Goal: Task Accomplishment & Management: Use online tool/utility

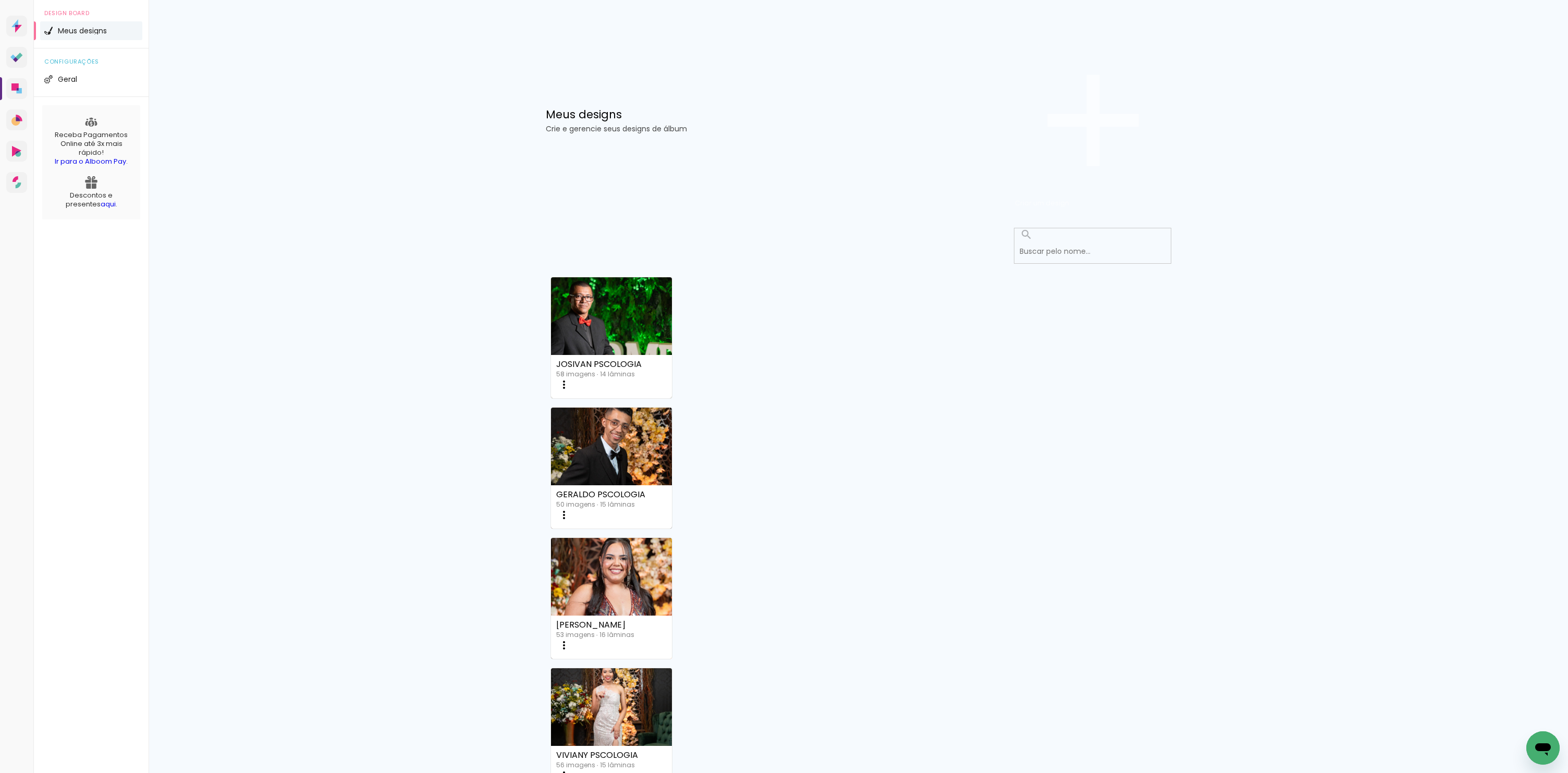
click at [1107, 75] on paper-button "Criar um design" at bounding box center [1092, 121] width 156 height 181
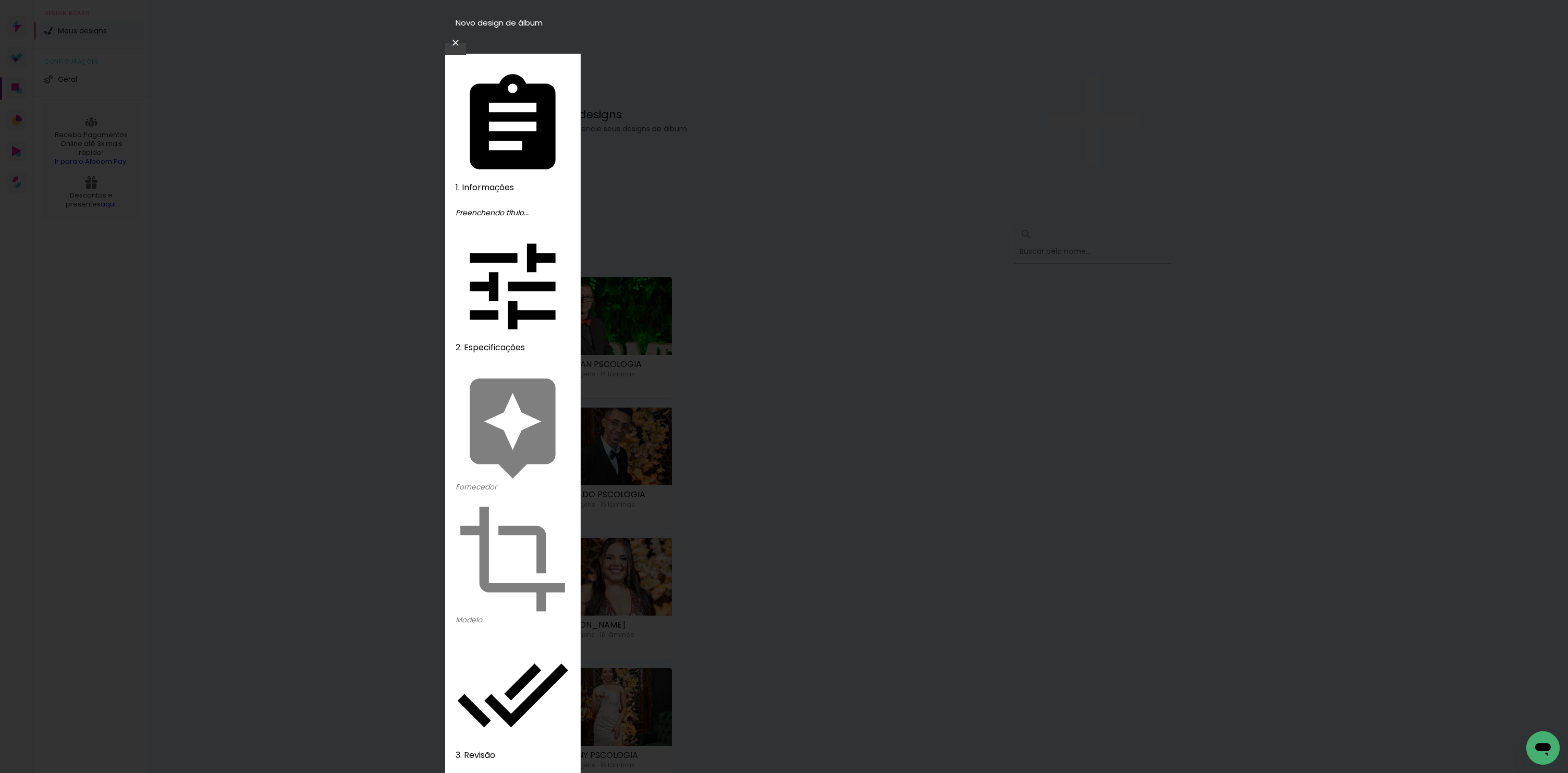
type input "ADRIELI XV"
type paper-input "ADRIELI XV"
type input "ADRIELE XV"
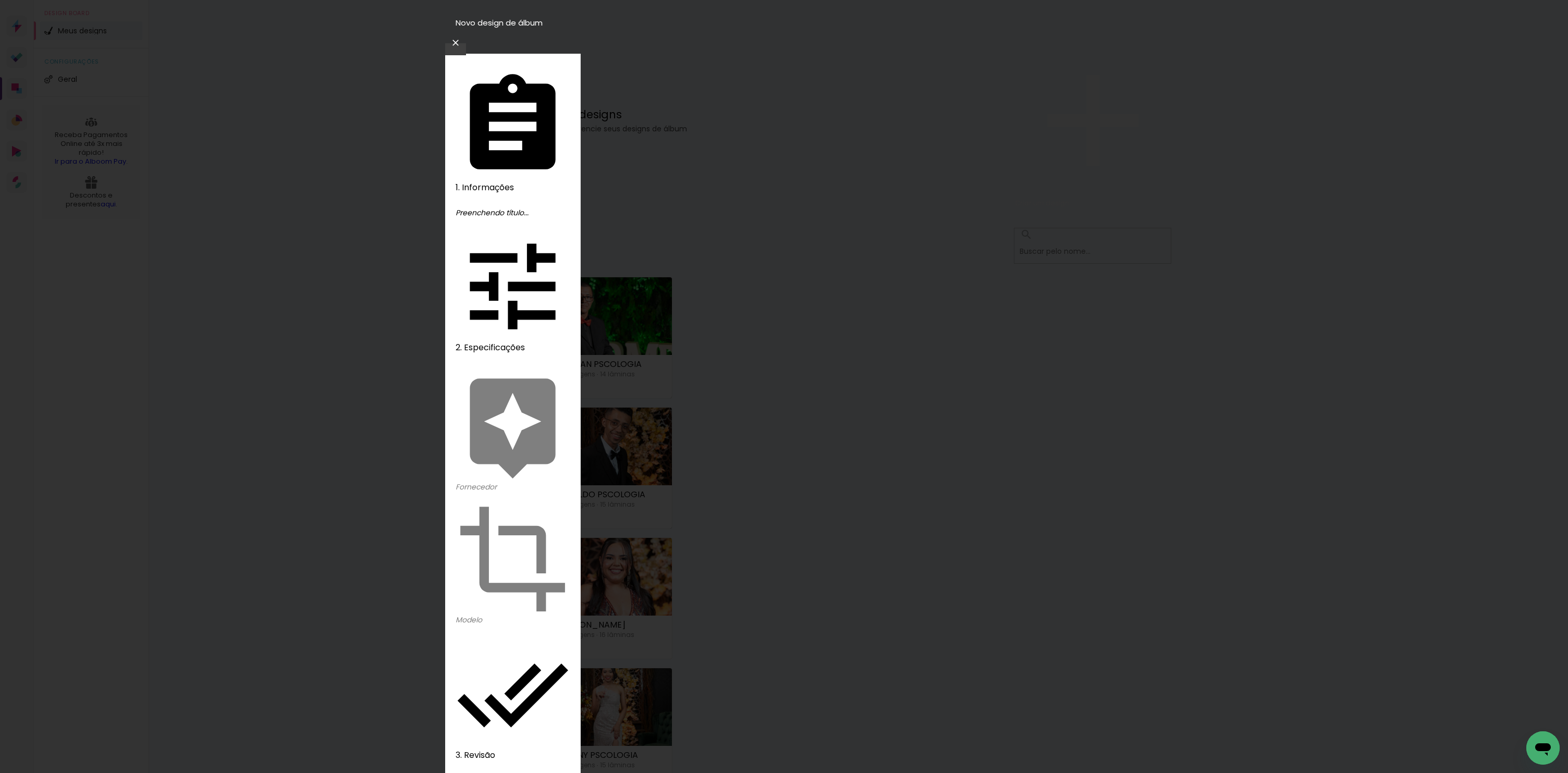
type paper-input "ADRIELE XV"
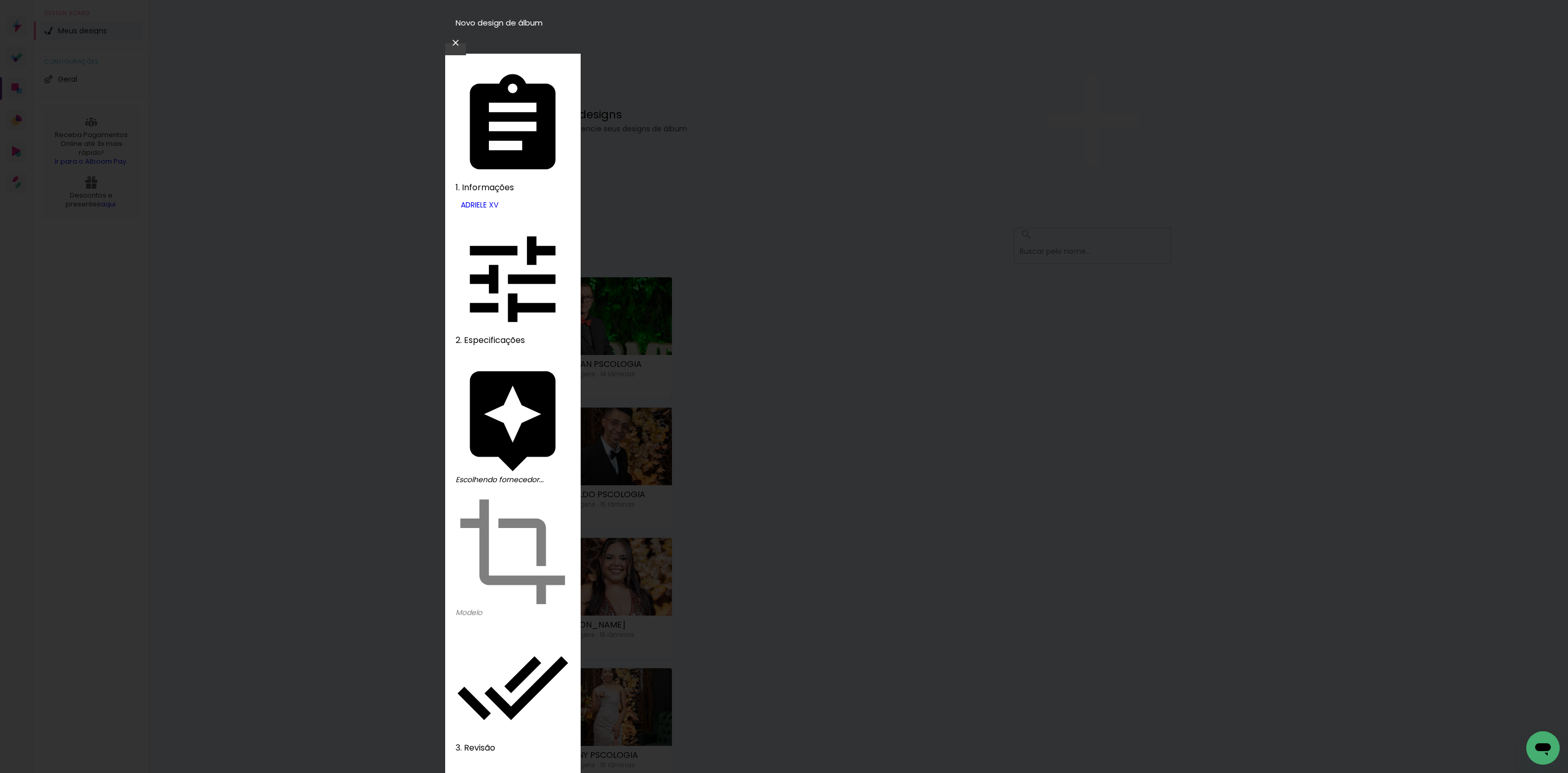
type input "drea"
type paper-input "drea"
click at [0, 0] on slot "Tamanho Livre" at bounding box center [0, 0] width 0 height 0
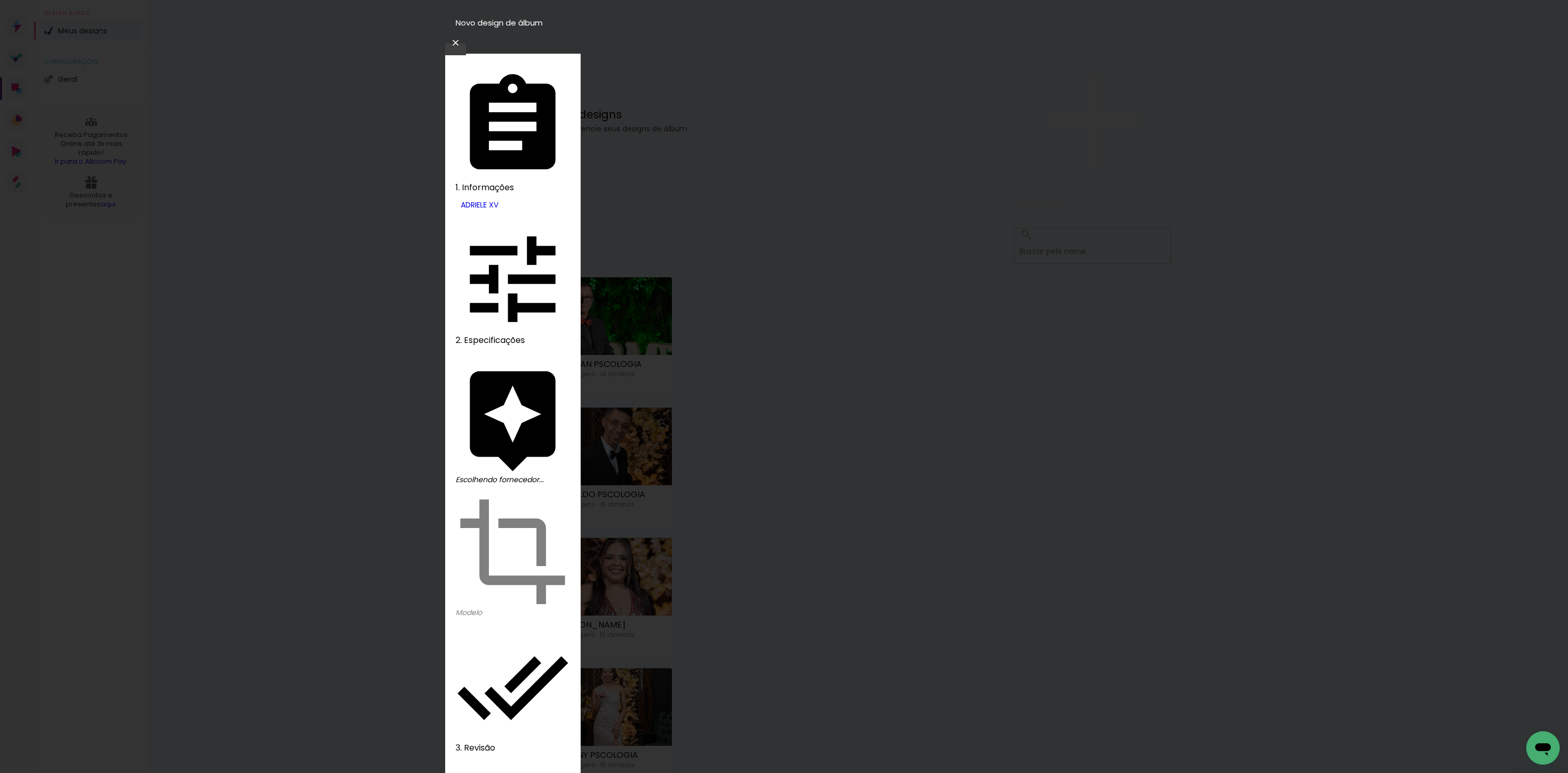
click at [0, 0] on slot "Avançar" at bounding box center [0, 0] width 0 height 0
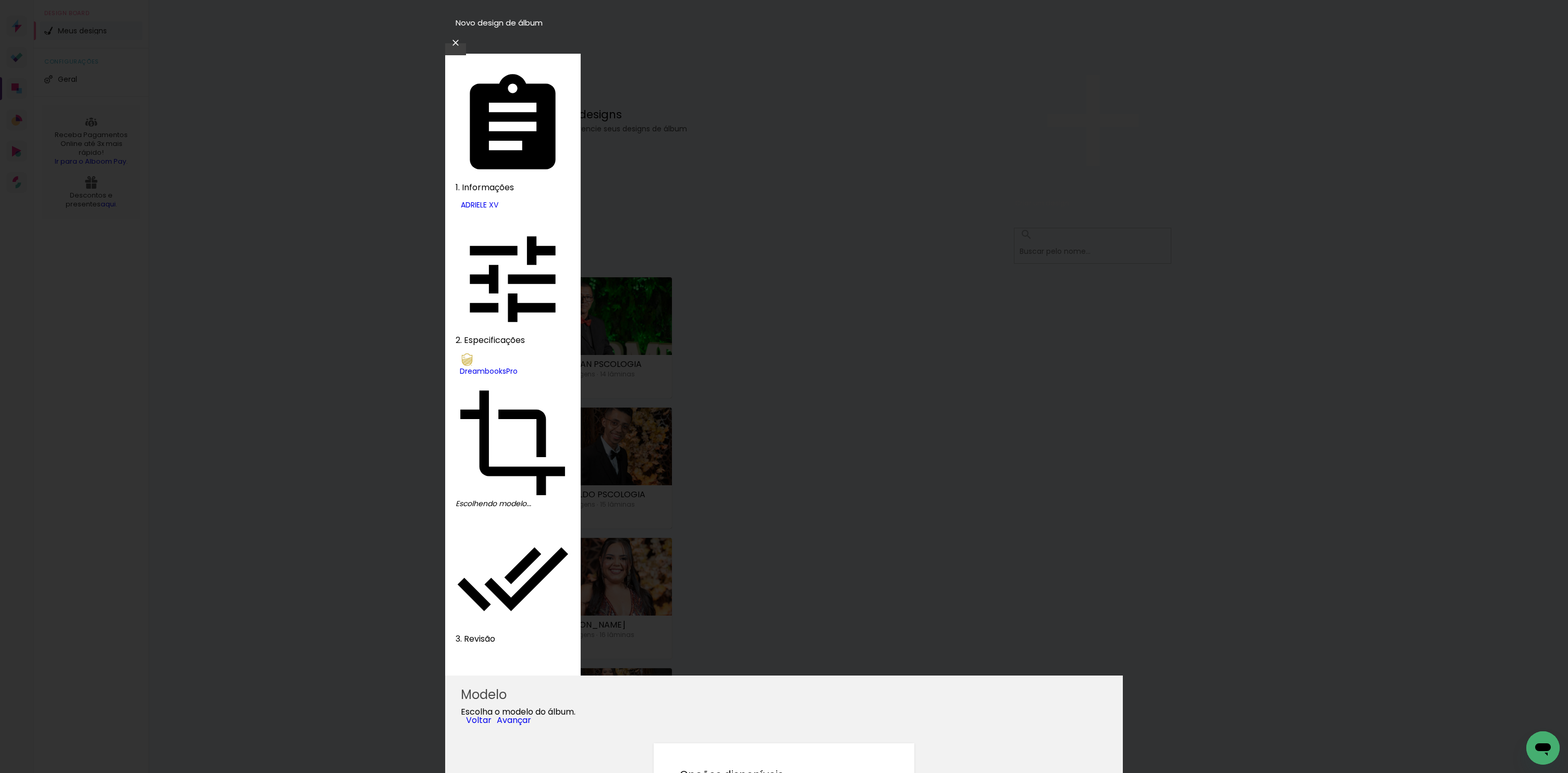
click at [794, 166] on paper-item "Álbum" at bounding box center [774, 167] width 54 height 15
type input "Álbum"
click at [0, 0] on slot "Avançar" at bounding box center [0, 0] width 0 height 0
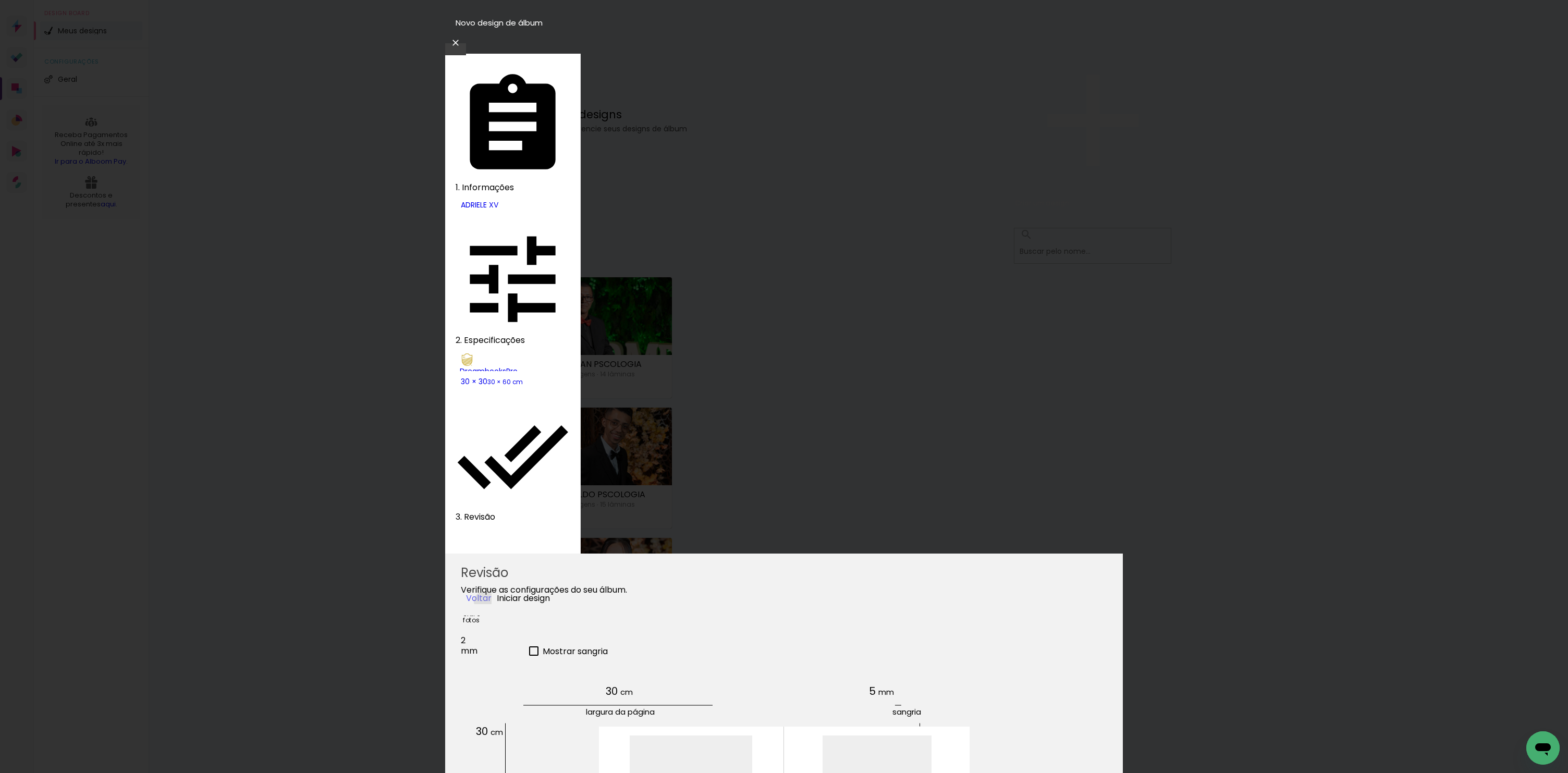
click at [0, 0] on slot "Voltar" at bounding box center [0, 0] width 0 height 0
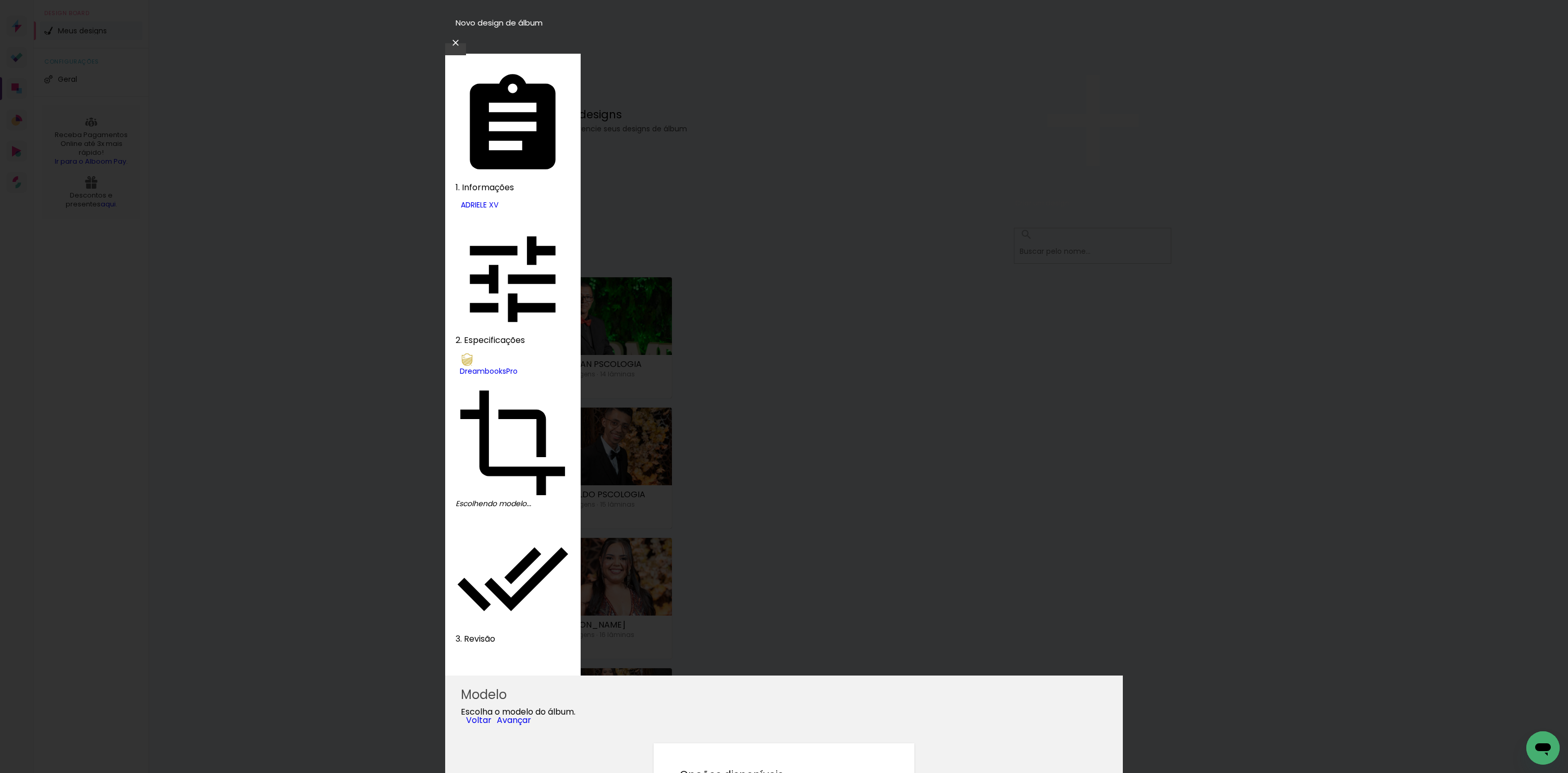
click at [801, 175] on paper-item "Álbum" at bounding box center [774, 167] width 54 height 15
type input "Álbum"
click at [0, 0] on slot "Avançar" at bounding box center [0, 0] width 0 height 0
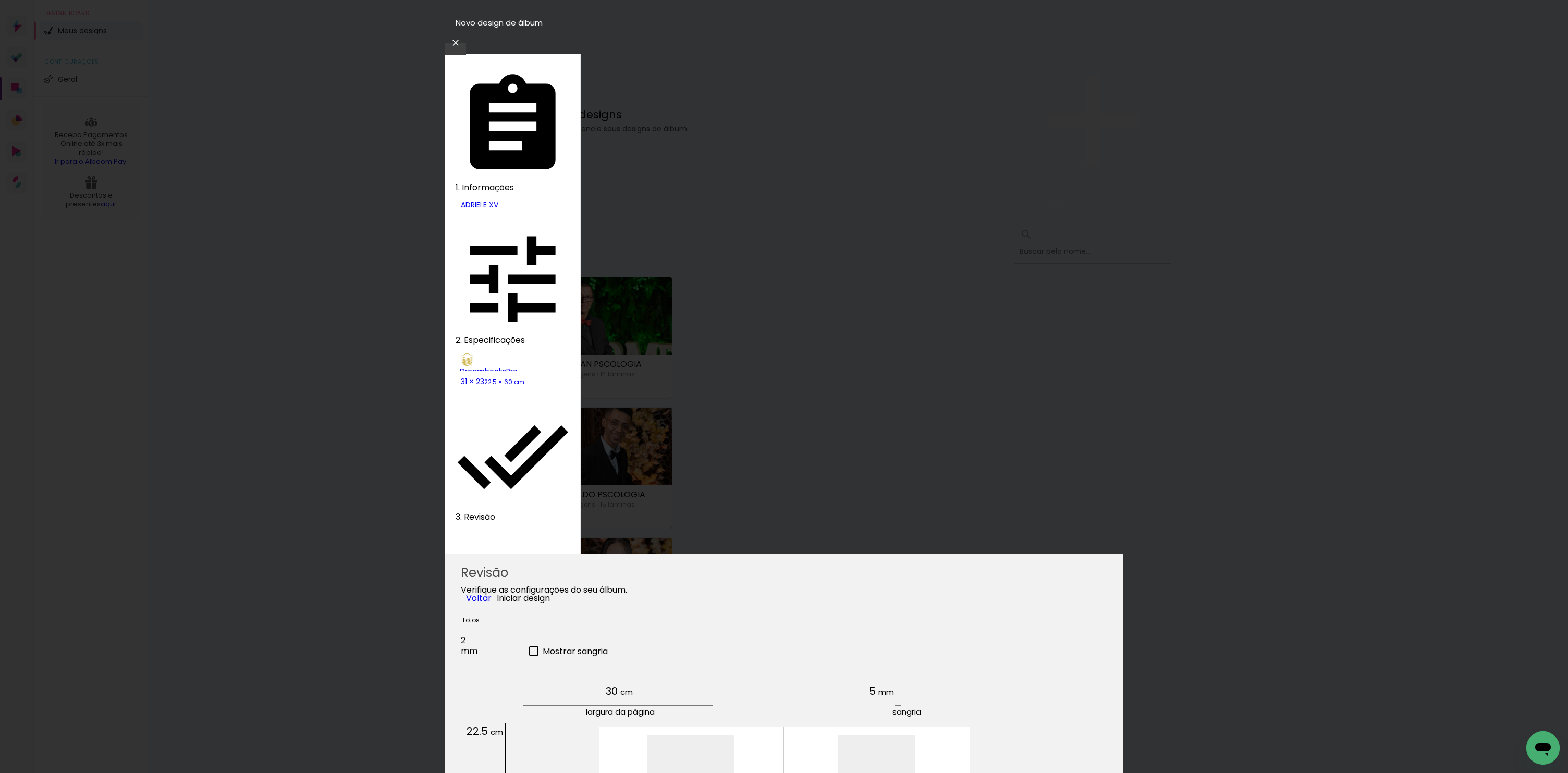
click at [550, 592] on span "Iniciar design" at bounding box center [524, 598] width 54 height 12
